Goal: Task Accomplishment & Management: Manage account settings

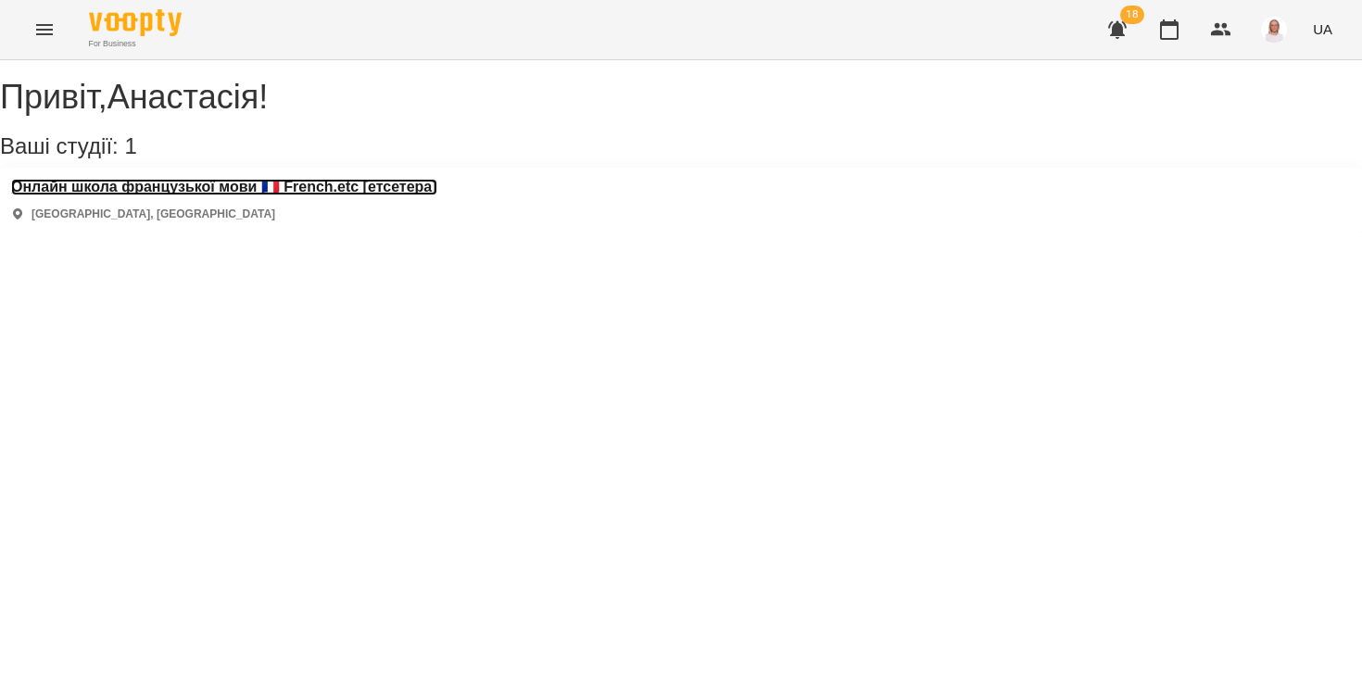
click at [133, 195] on h3 "Онлайн школа французької мови 🇫🇷 French.etc [етсетера]" at bounding box center [224, 187] width 426 height 17
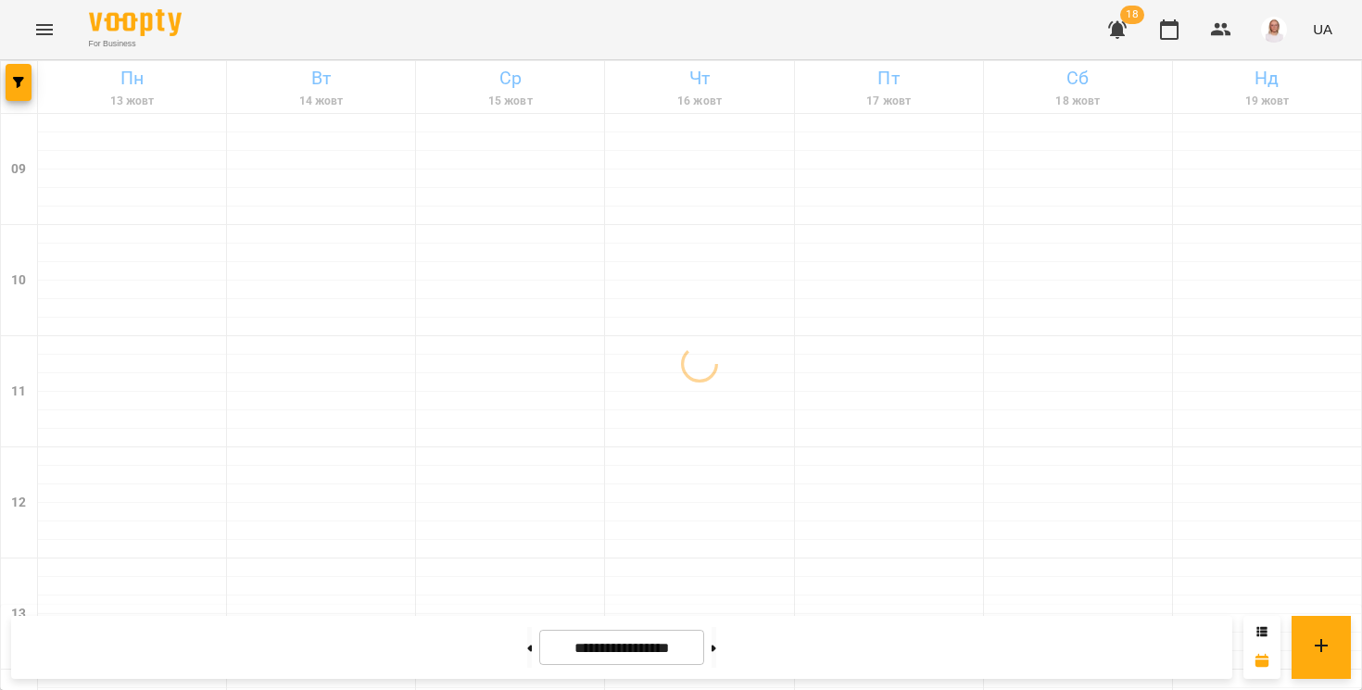
click at [1099, 27] on button "button" at bounding box center [1117, 29] width 44 height 44
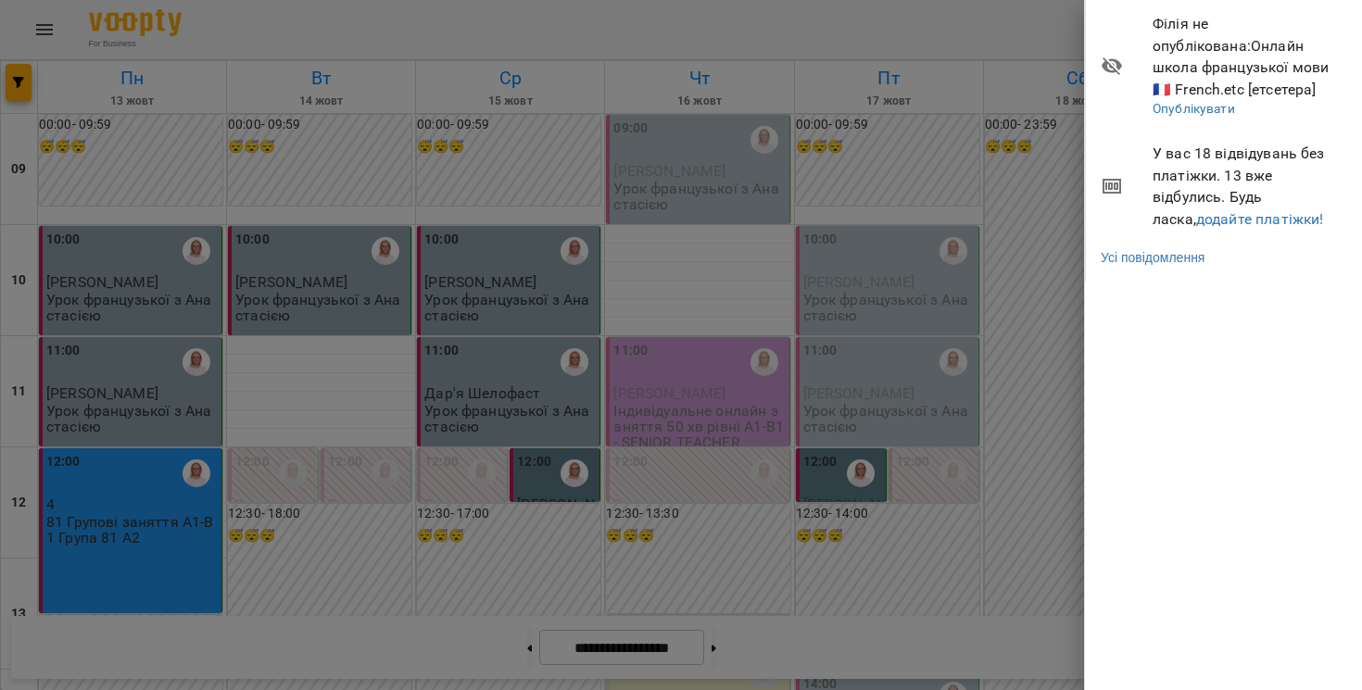
click at [940, 20] on div at bounding box center [681, 345] width 1362 height 690
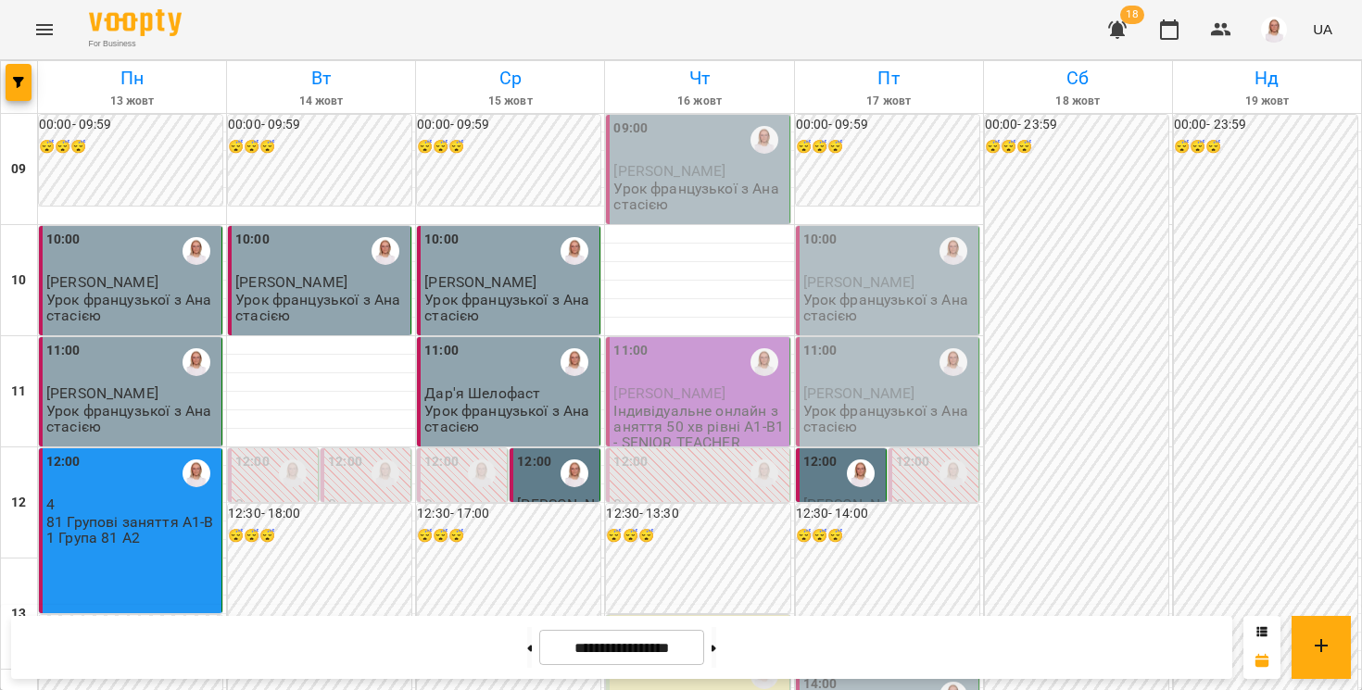
scroll to position [990, 0]
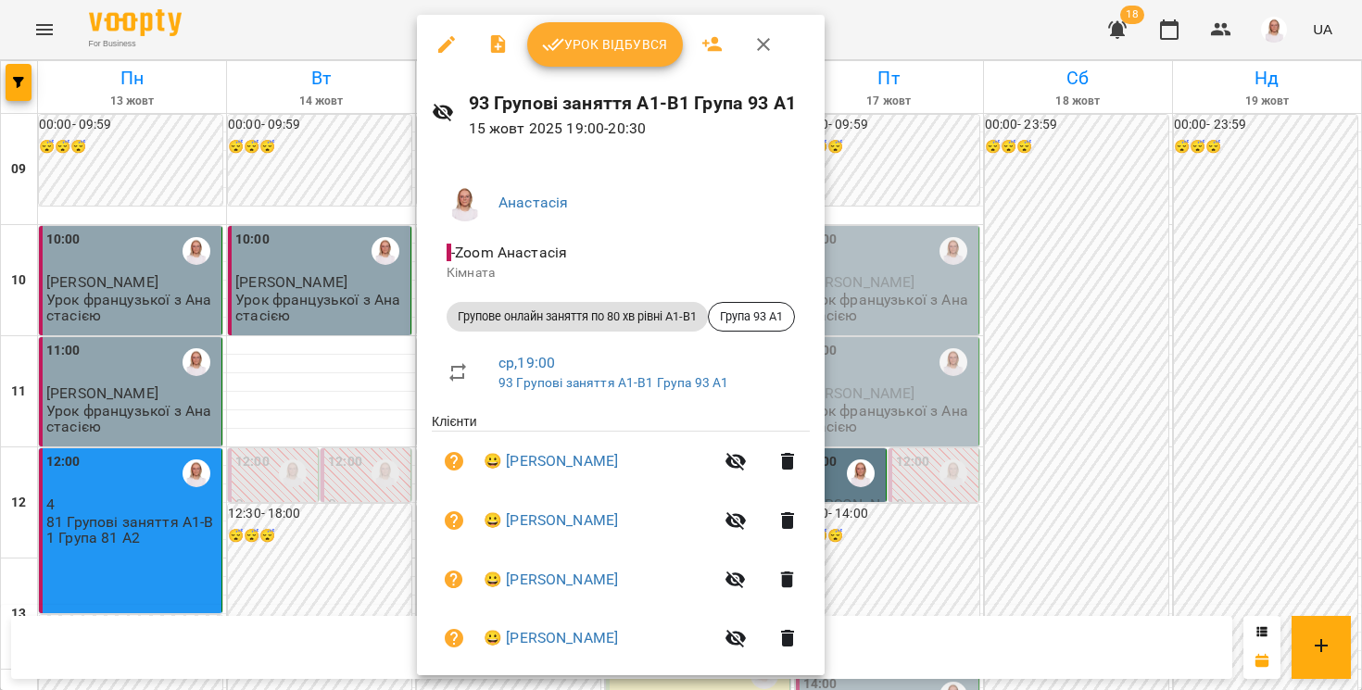
click at [615, 31] on button "Урок відбувся" at bounding box center [605, 44] width 156 height 44
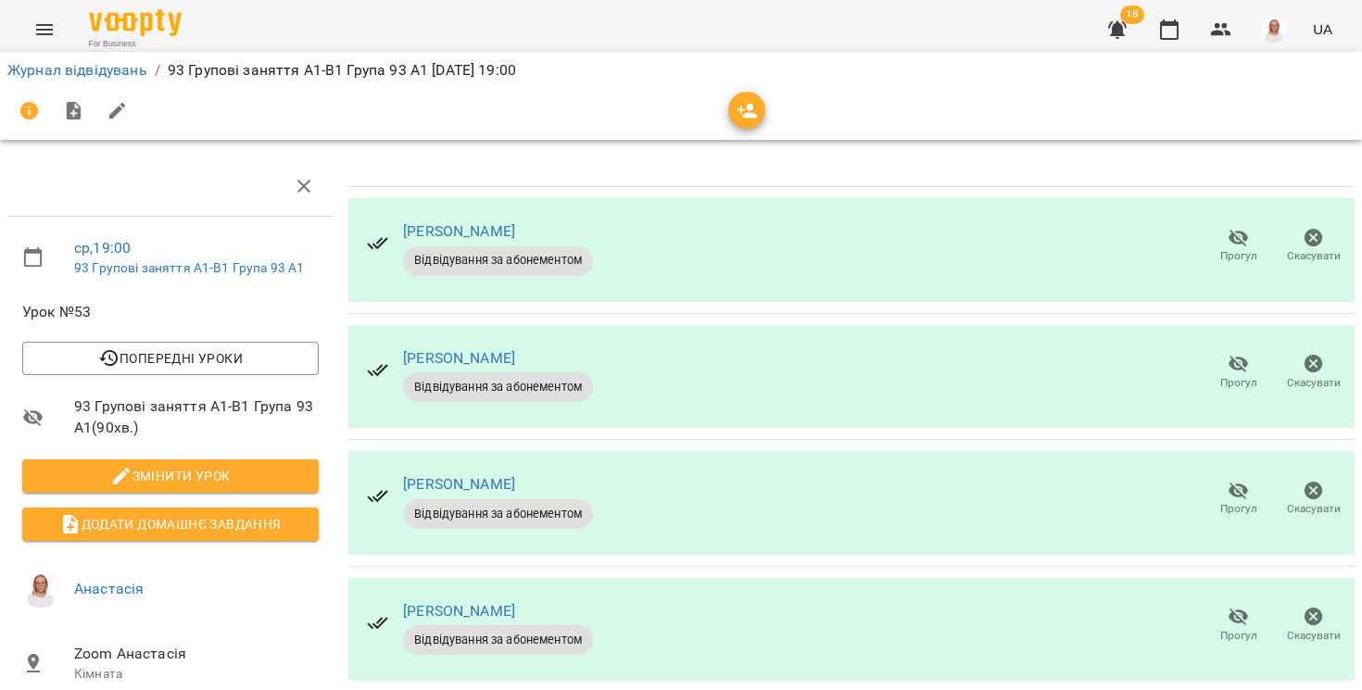
scroll to position [169, 0]
click at [1225, 480] on span "Прогул" at bounding box center [1238, 498] width 53 height 37
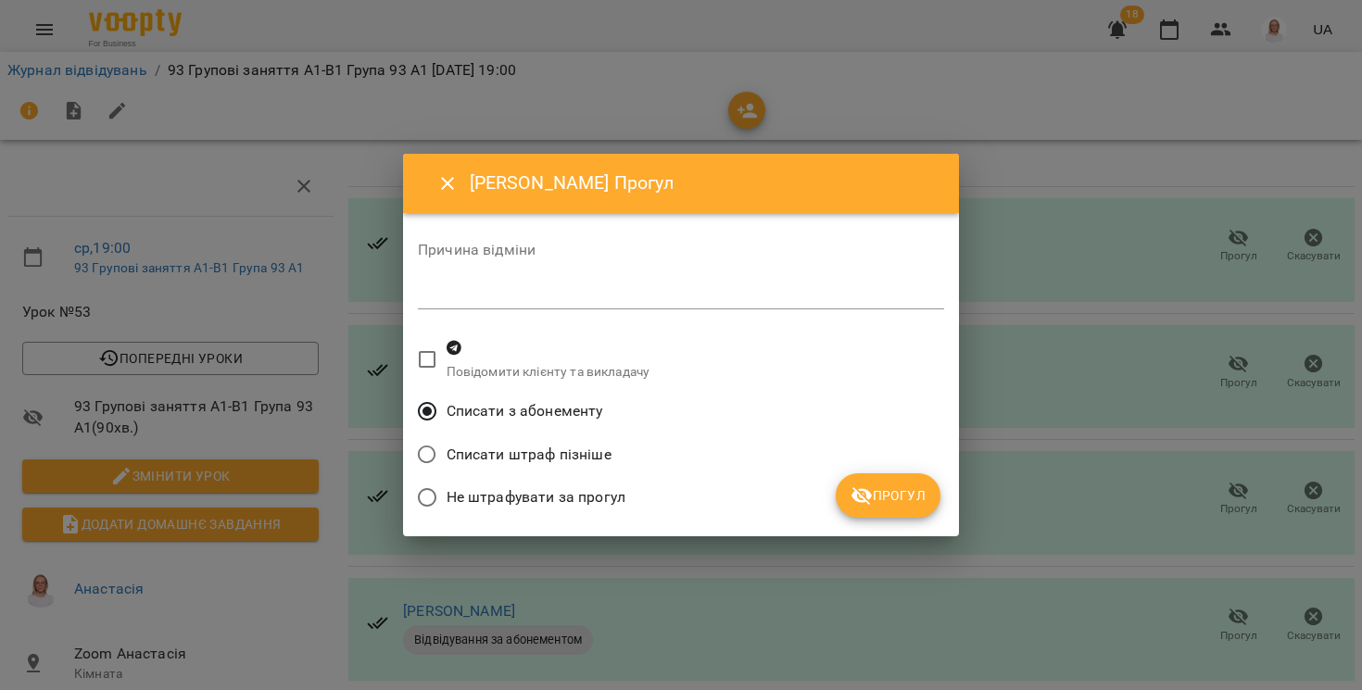
click at [878, 503] on span "Прогул" at bounding box center [887, 496] width 75 height 22
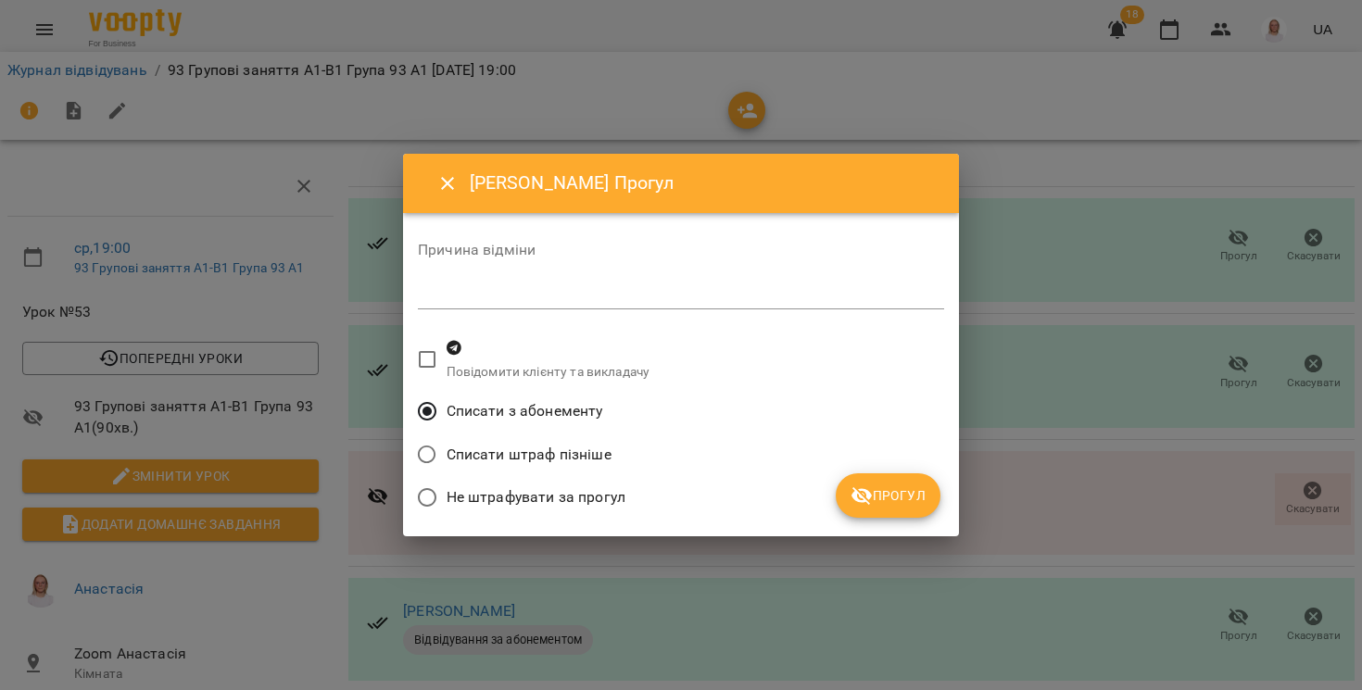
click at [878, 526] on div "Юлія Строїч Прогул Причина відміни * Повідомити клієнту та викладачу Списати з …" at bounding box center [681, 345] width 556 height 383
click at [877, 493] on span "Прогул" at bounding box center [887, 496] width 75 height 22
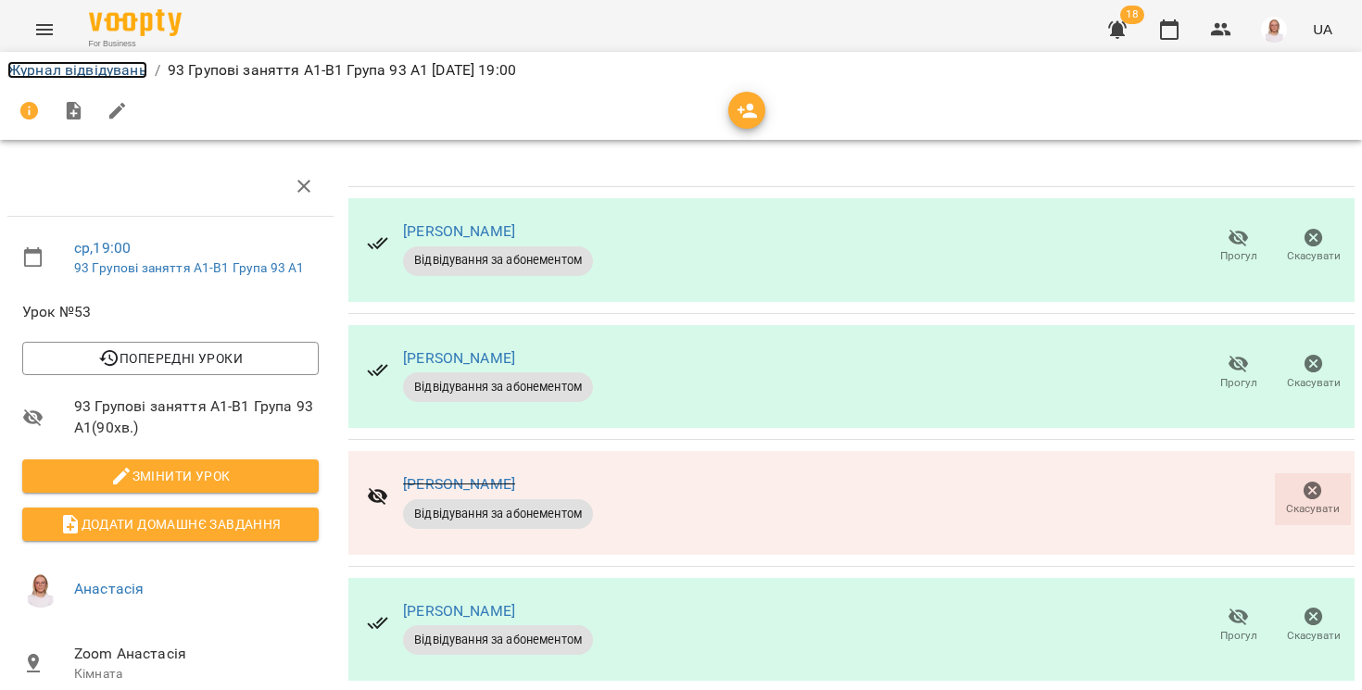
click at [130, 65] on link "Журнал відвідувань" at bounding box center [77, 70] width 140 height 18
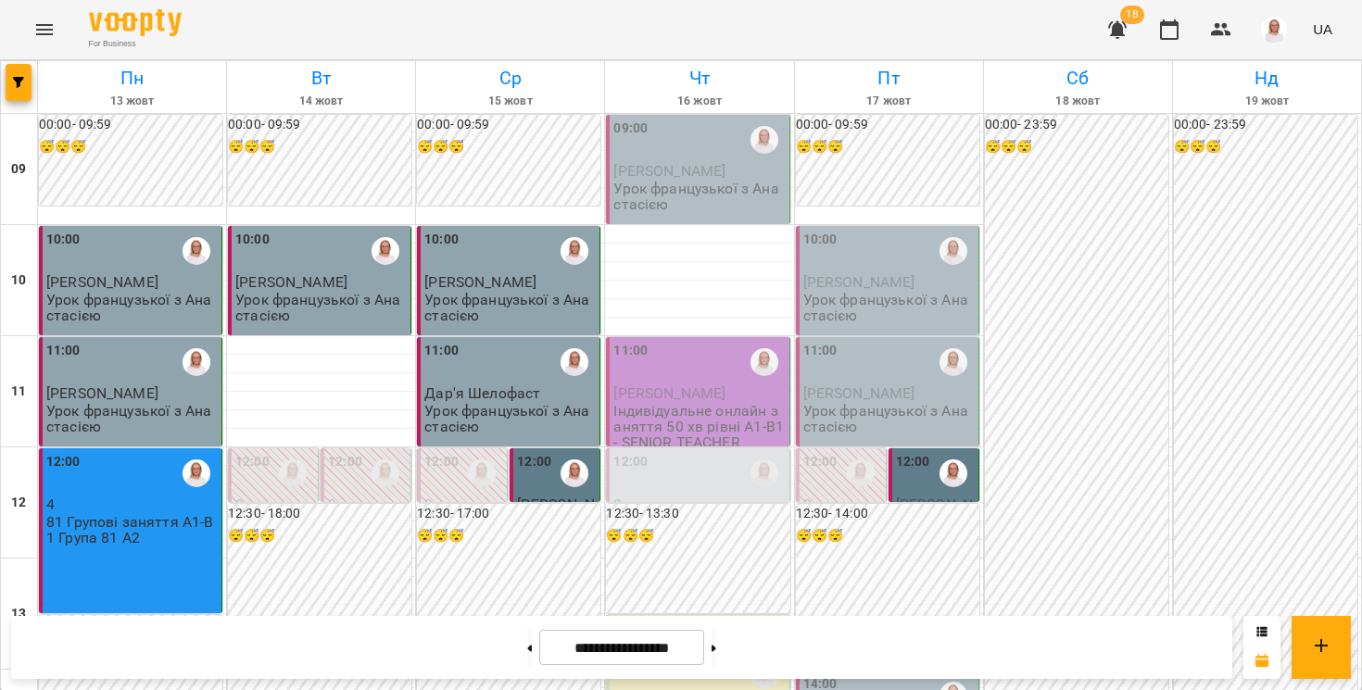
scroll to position [904, 0]
